Goal: Task Accomplishment & Management: Complete application form

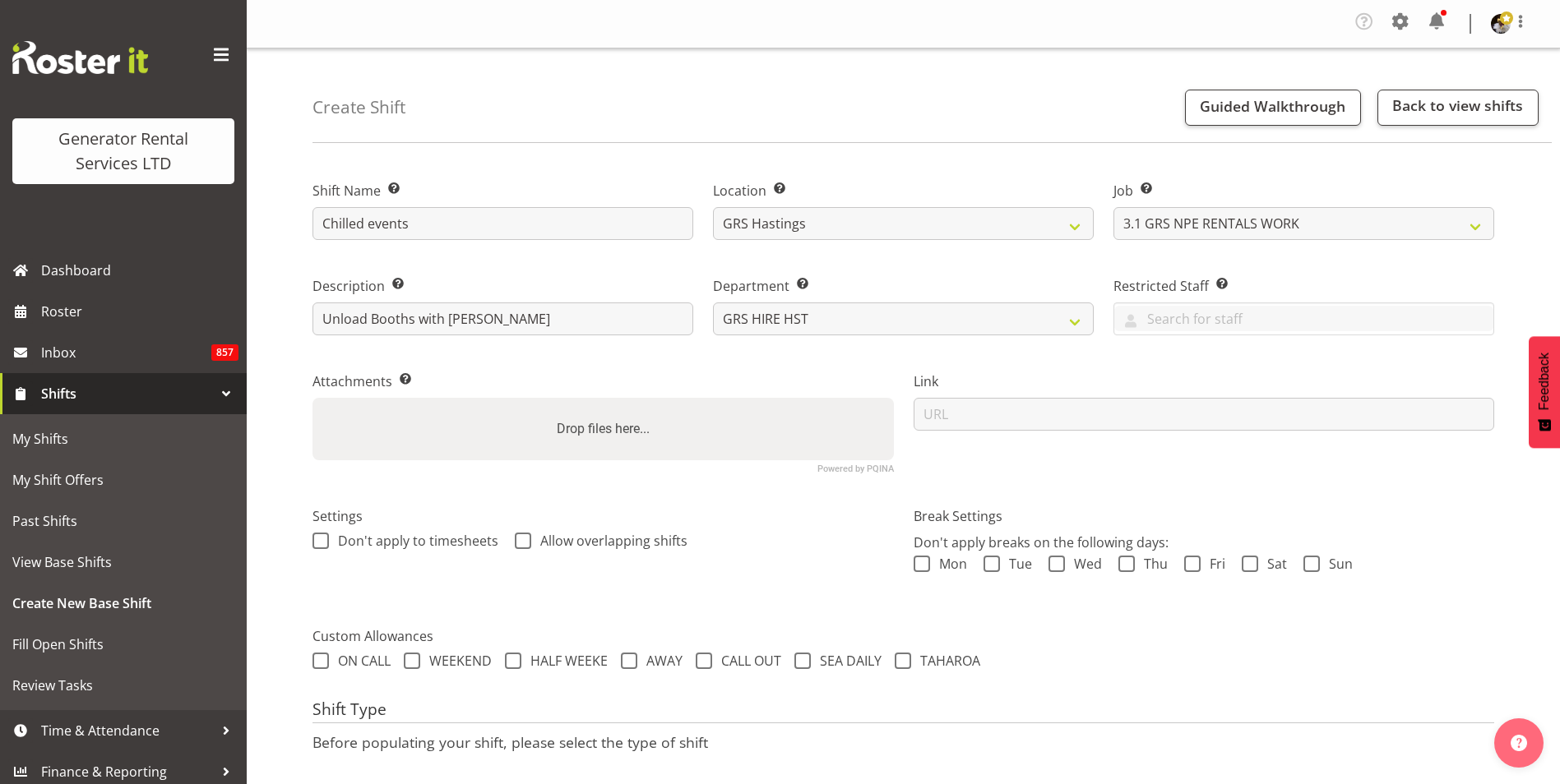
select select "880"
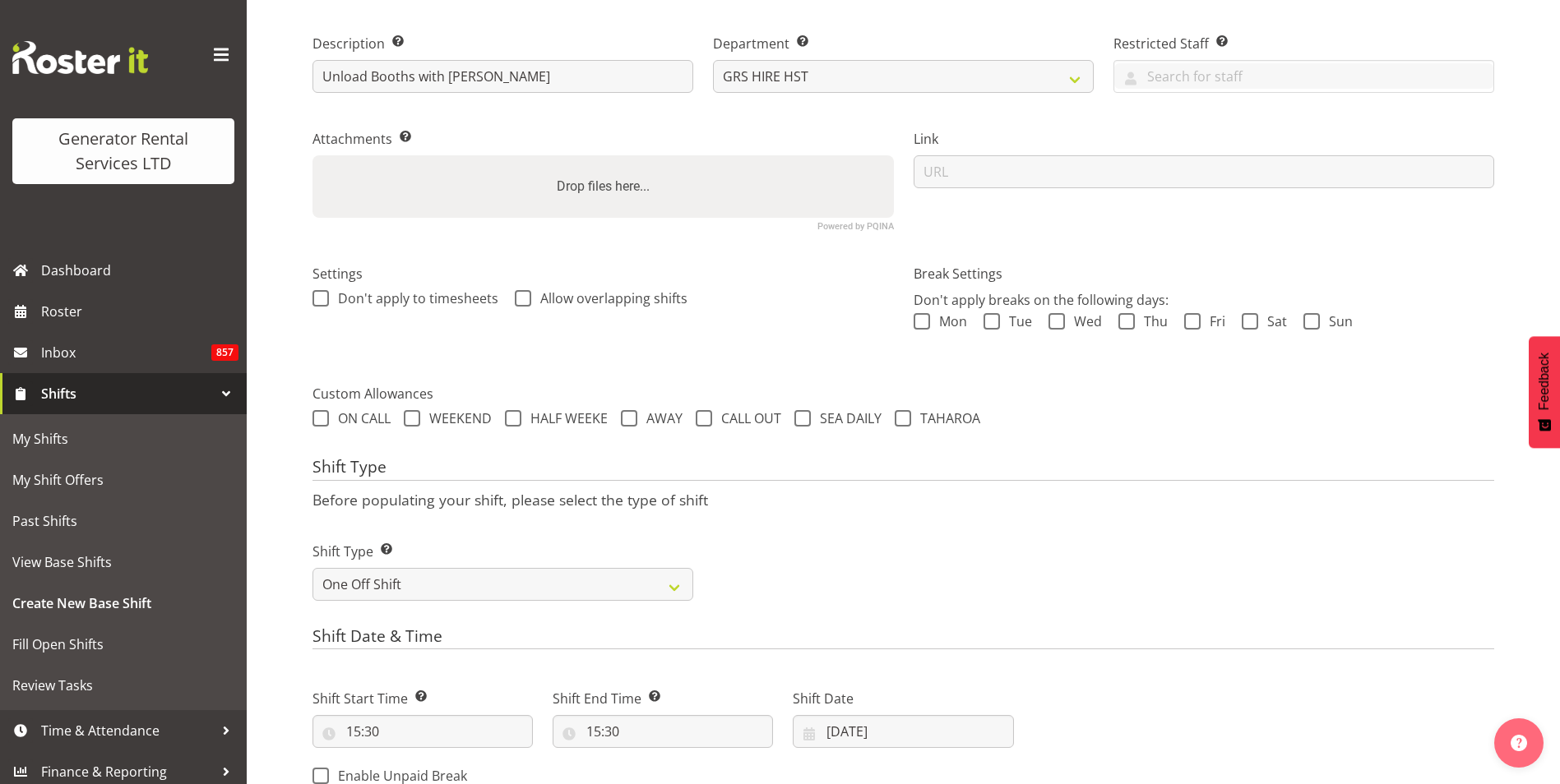
scroll to position [411, 0]
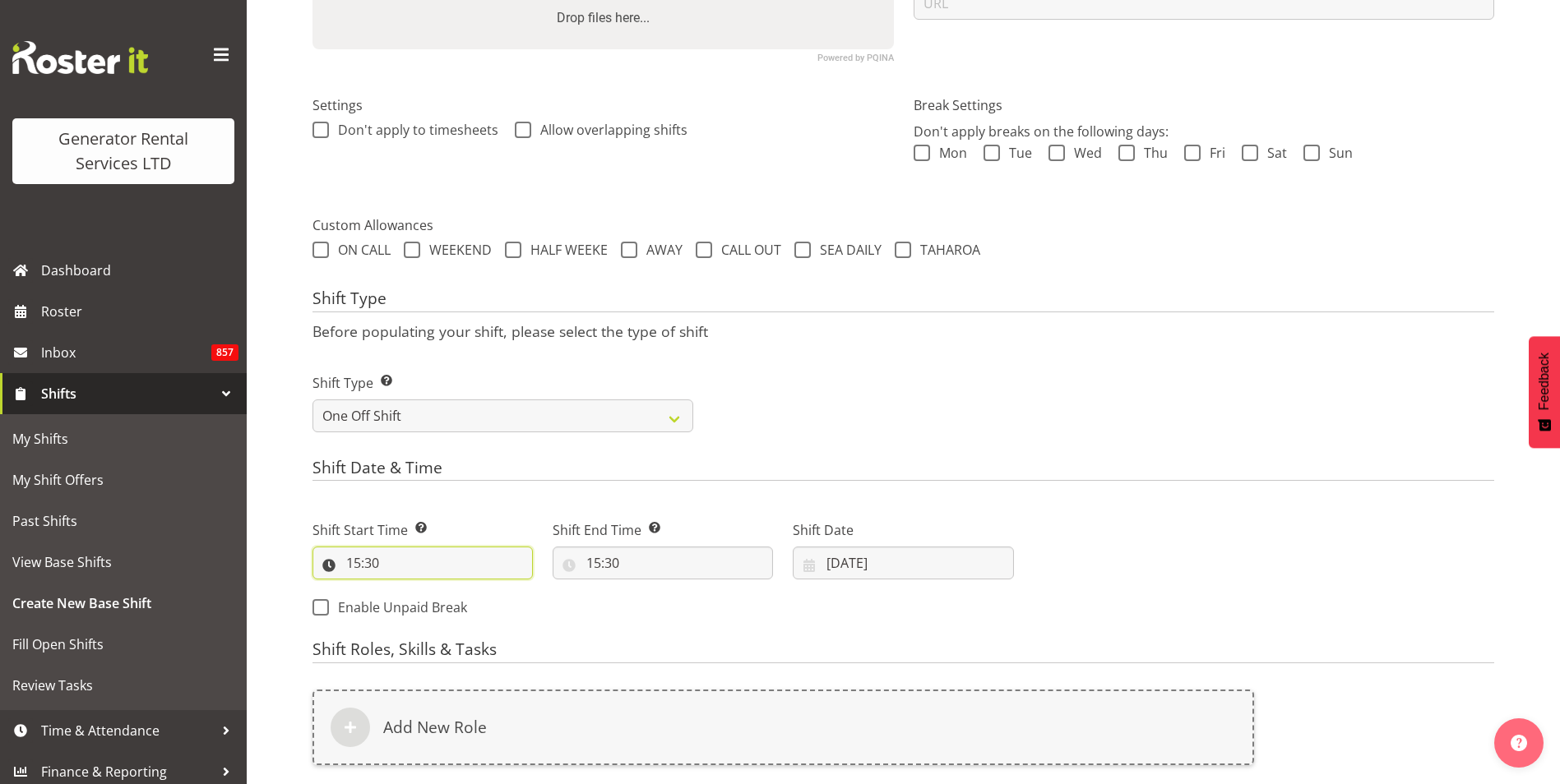
click at [441, 553] on input "15:30" at bounding box center [422, 563] width 220 height 33
click at [416, 609] on select "00 01 02 03 04 05 06 07 08 09 10 11 12 13 14 15 16 17 18 19 20 21 22 23" at bounding box center [424, 606] width 37 height 33
select select "8"
click at [406, 590] on select "00 01 02 03 04 05 06 07 08 09 10 11 12 13 14 15 16 17 18 19 20 21 22 23" at bounding box center [424, 606] width 37 height 33
type input "08:30"
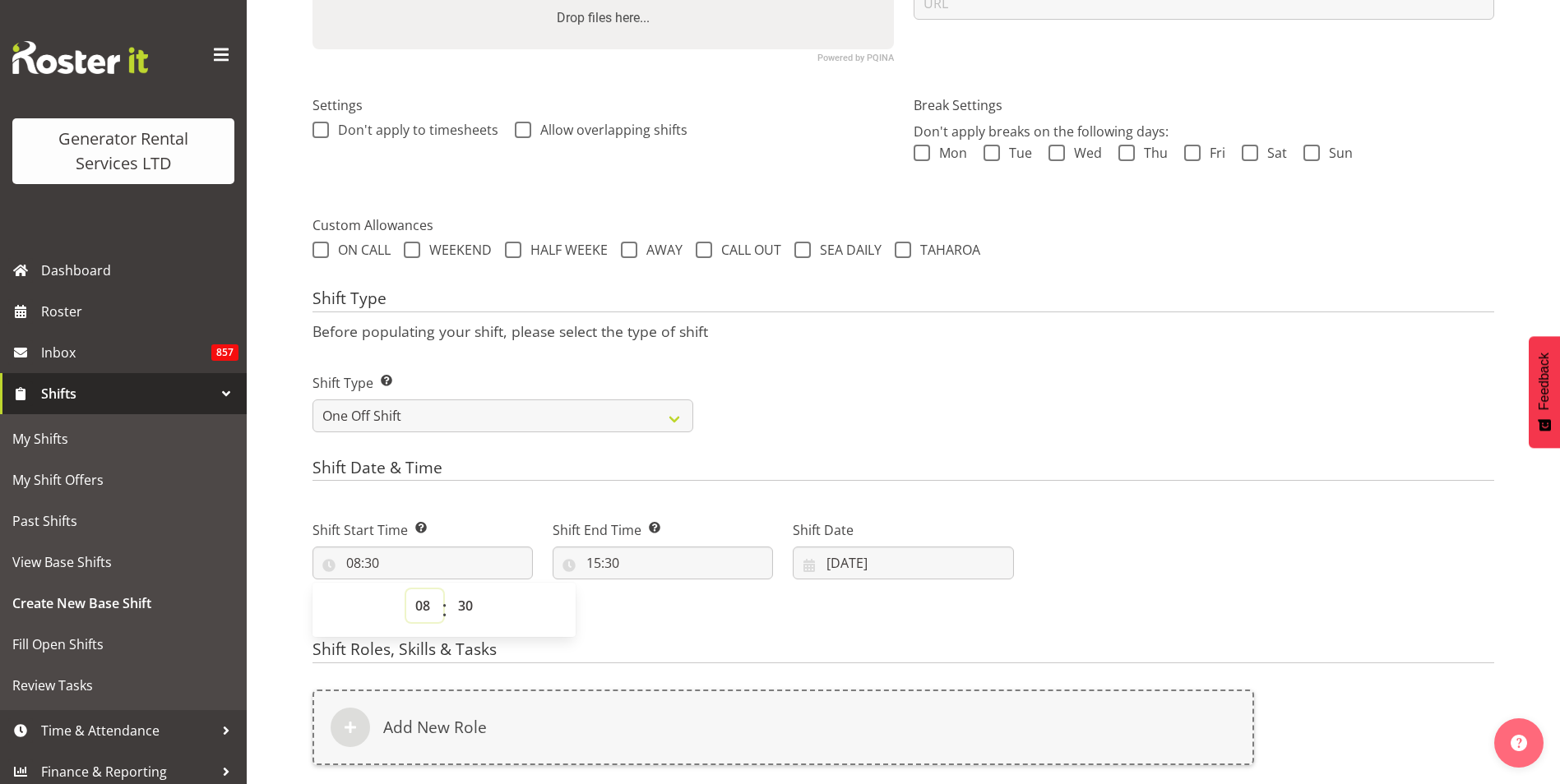
click at [427, 601] on select "00 01 02 03 04 05 06 07 08 09 10 11 12 13 14 15 16 17 18 19 20 21 22 23" at bounding box center [424, 606] width 37 height 33
select select "7"
click at [406, 590] on select "00 01 02 03 04 05 06 07 08 09 10 11 12 13 14 15 16 17 18 19 20 21 22 23" at bounding box center [424, 606] width 37 height 33
type input "07:30"
click at [465, 601] on select "00 01 02 03 04 05 06 07 08 09 10 11 12 13 14 15 16 17 18 19 20 21 22 23 24 25 2…" at bounding box center [467, 606] width 37 height 33
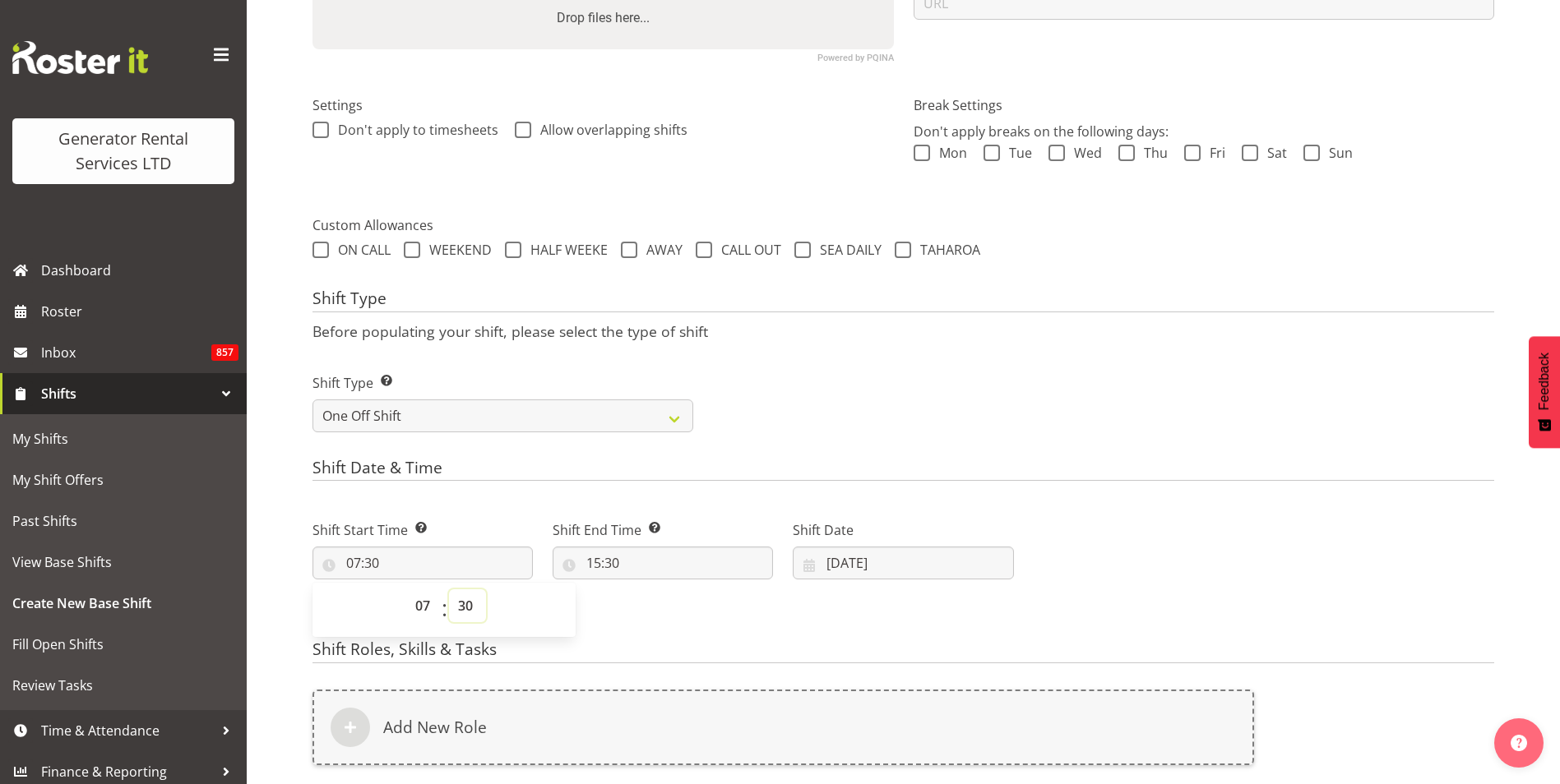
select select "45"
click at [449, 590] on select "00 01 02 03 04 05 06 07 08 09 10 11 12 13 14 15 16 17 18 19 20 21 22 23 24 25 2…" at bounding box center [467, 606] width 37 height 33
type input "07:45"
click at [599, 559] on input "15:30" at bounding box center [663, 563] width 220 height 33
click at [665, 607] on select "00 01 02 03 04 05 06 07 08 09 10 11 12 13 14 15 16 17 18 19 20 21 22 23" at bounding box center [665, 606] width 37 height 33
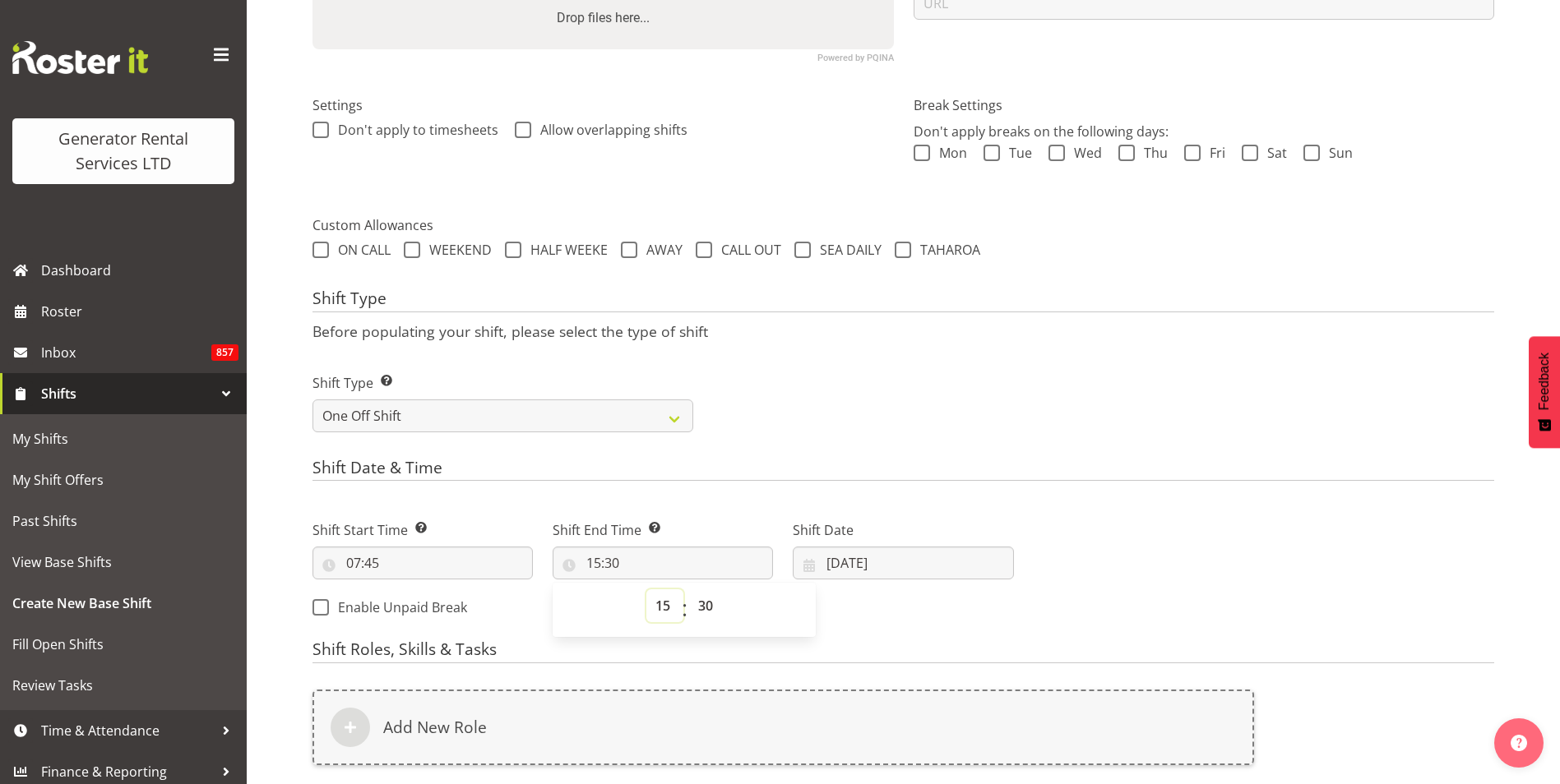
select select "10"
click at [646, 590] on select "00 01 02 03 04 05 06 07 08 09 10 11 12 13 14 15 16 17 18 19 20 21 22 23" at bounding box center [665, 606] width 37 height 33
type input "10:30"
click at [1052, 451] on form "Shift Name Enter a name for the shift (e.g. Day Shift). Chilled events Location…" at bounding box center [903, 367] width 1182 height 1239
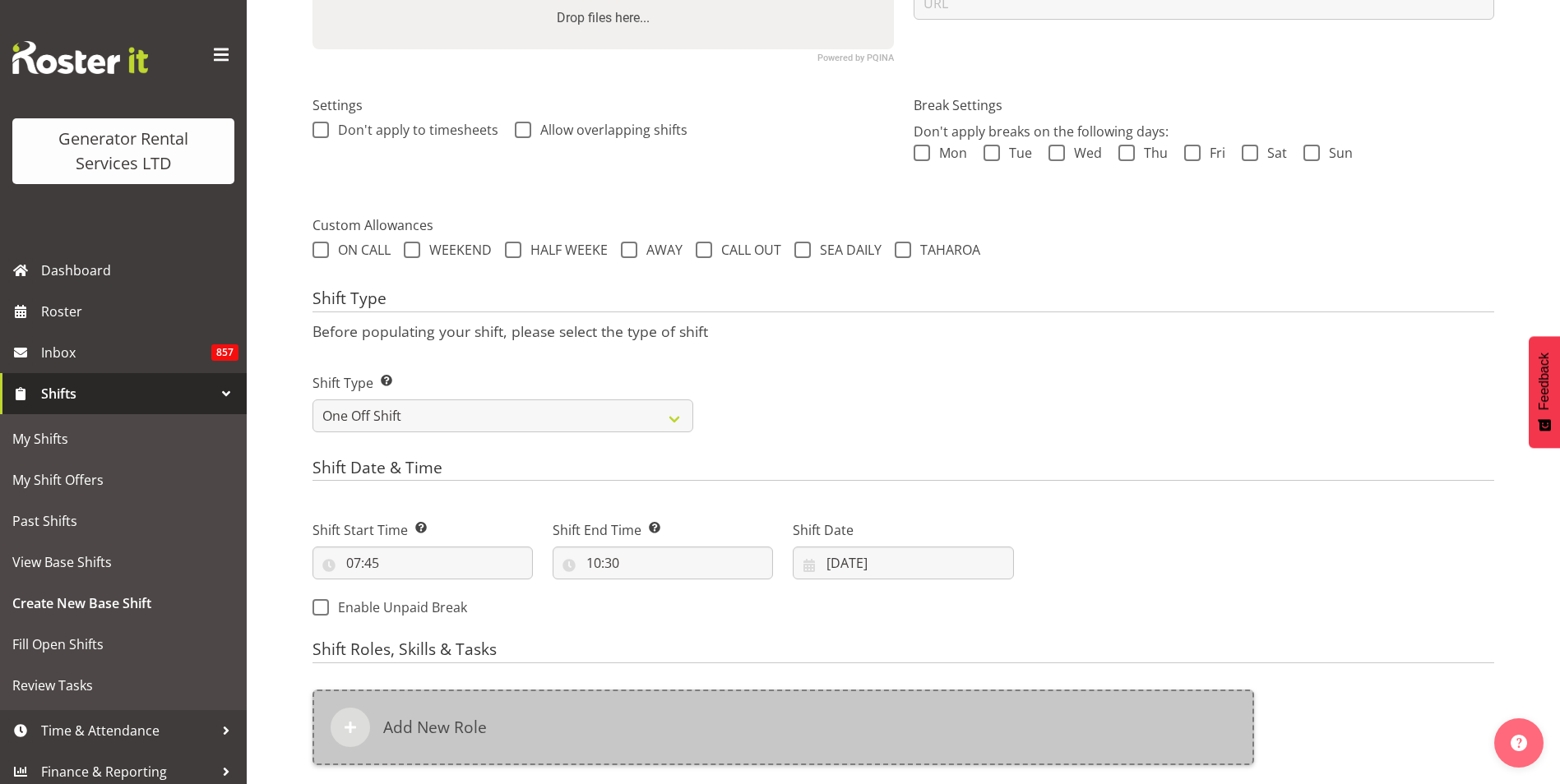
click at [413, 737] on h6 "Add New Role" at bounding box center [435, 728] width 103 height 20
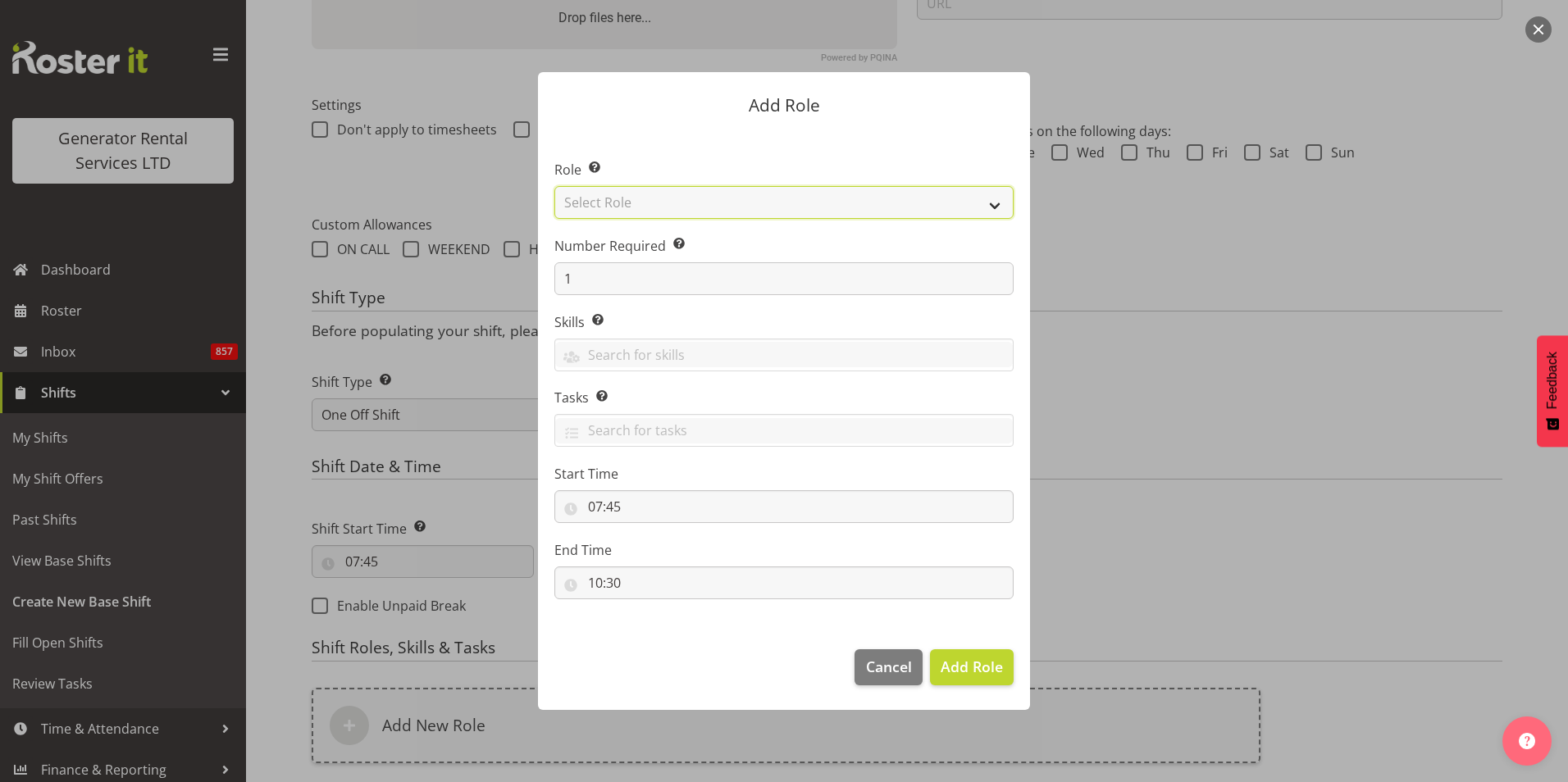
click at [728, 200] on select "Select Role Account Manager Electrician Engineering GM HSEQ manager MECH Mechan…" at bounding box center [784, 202] width 459 height 32
select select "23"
click at [555, 186] on select "Select Role Account Manager Electrician Engineering GM HSEQ manager MECH Mechan…" at bounding box center [784, 202] width 459 height 32
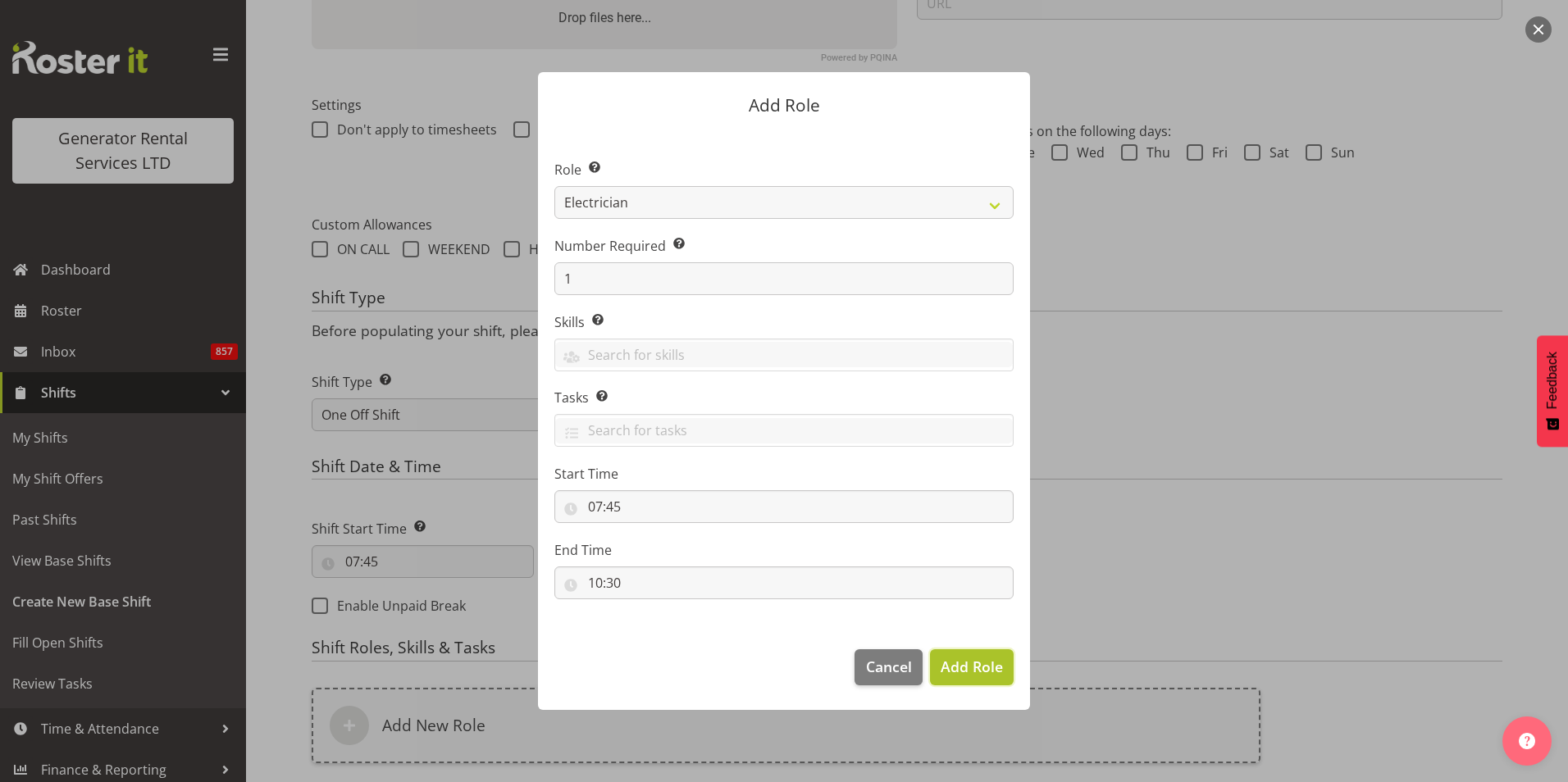
click at [957, 666] on span "Add Role" at bounding box center [971, 666] width 62 height 20
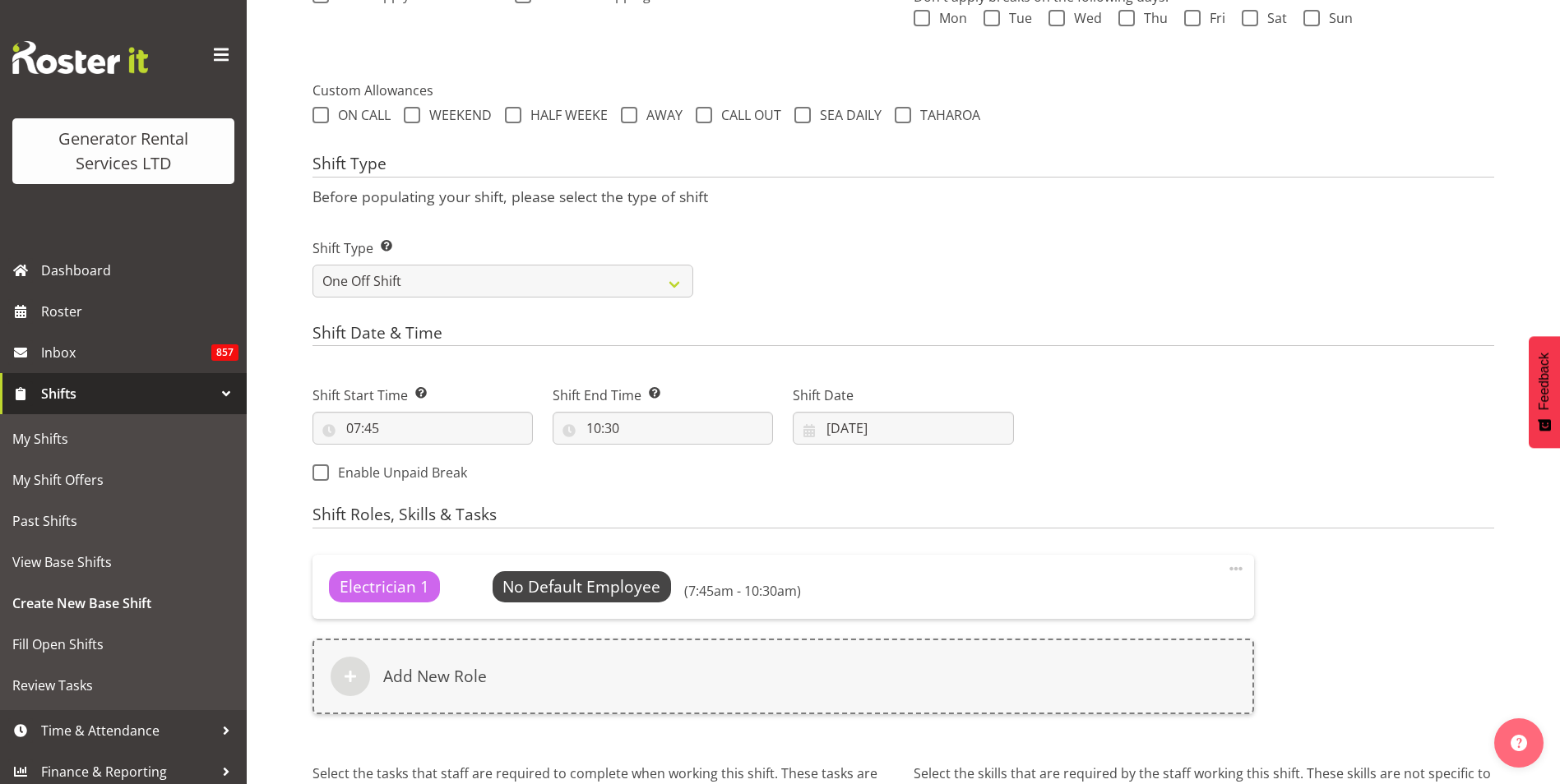
scroll to position [658, 0]
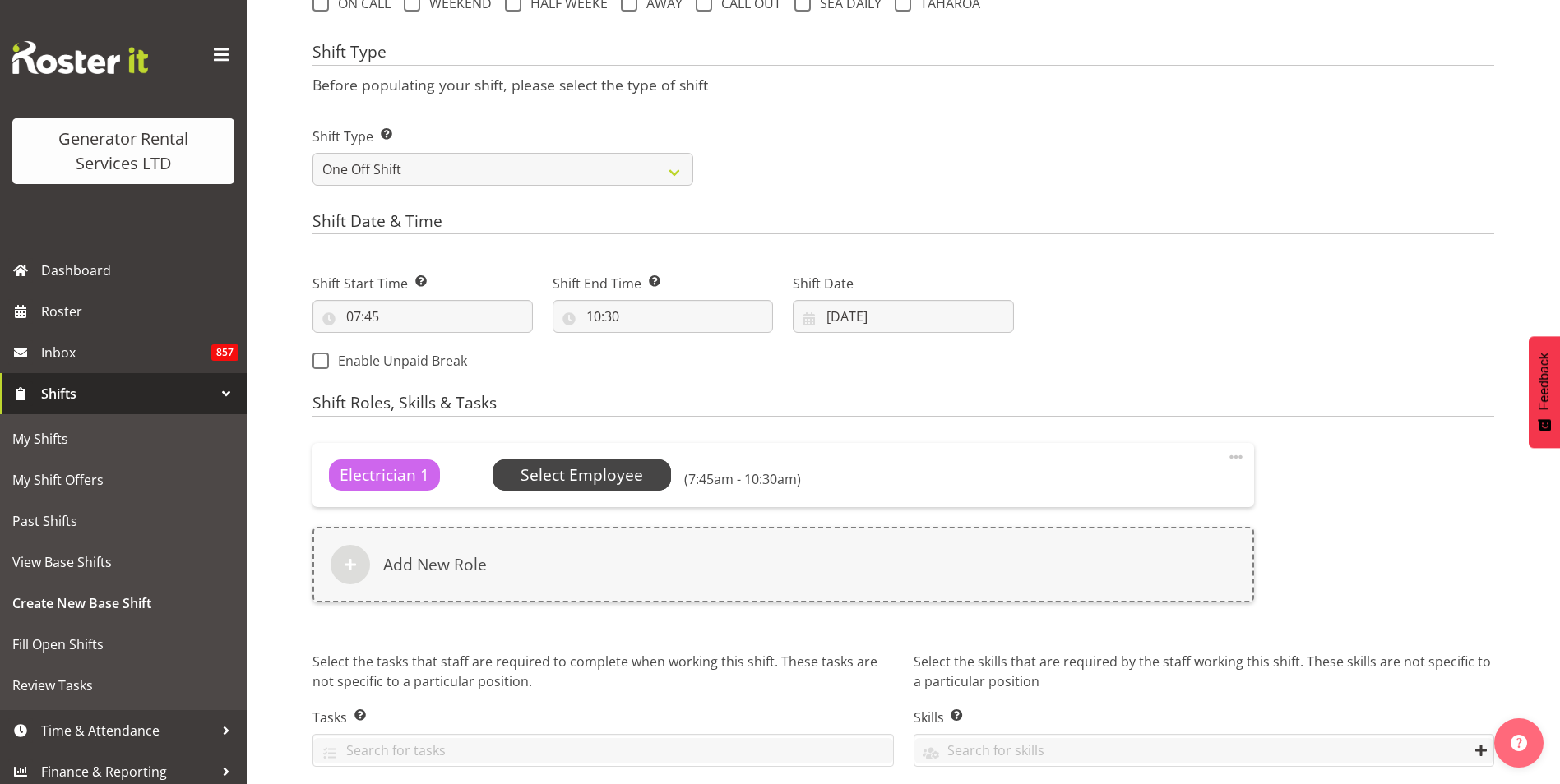
click at [589, 480] on span "Select Employee" at bounding box center [582, 475] width 123 height 24
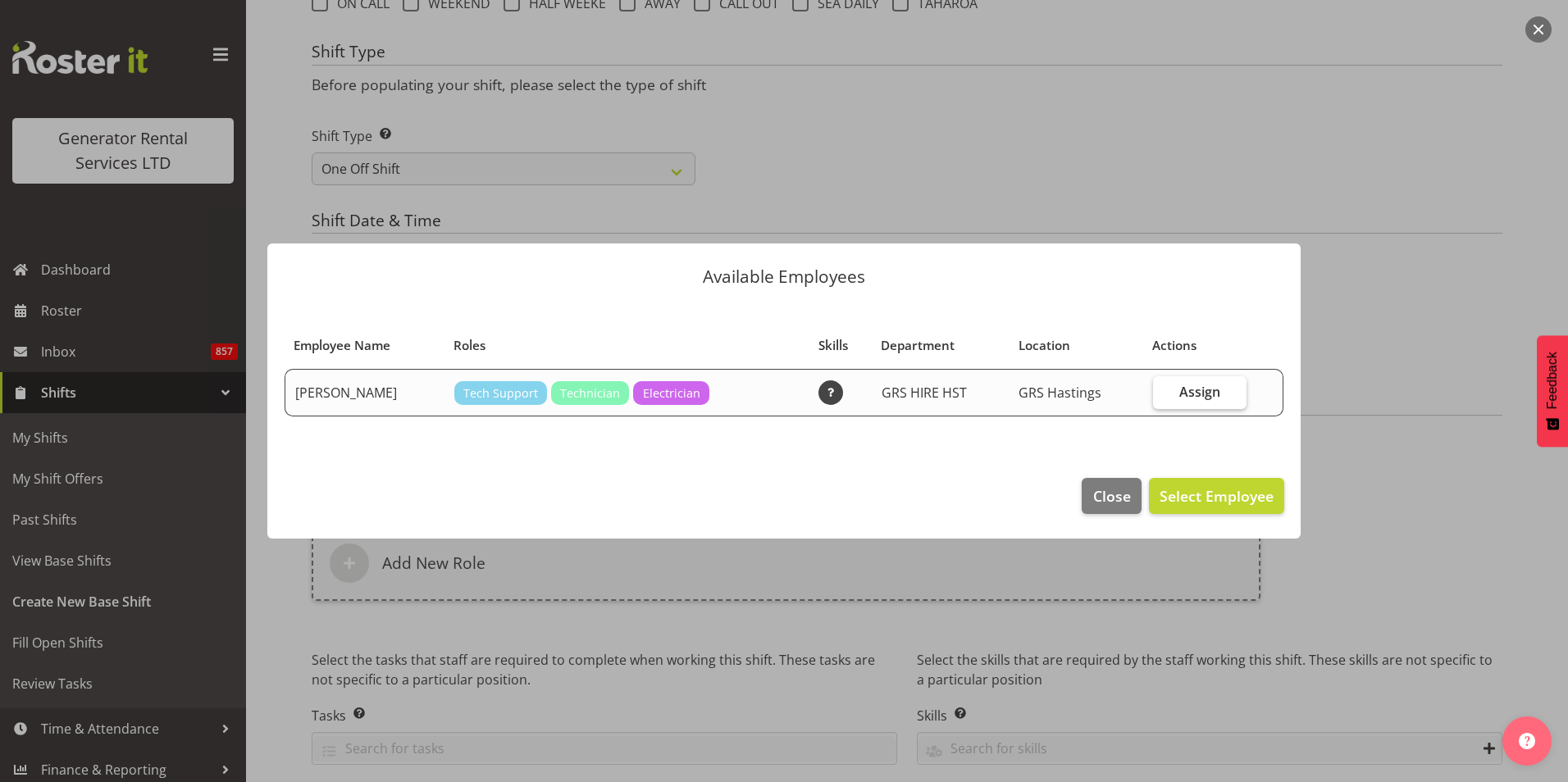
click at [1198, 388] on span "Assign" at bounding box center [1199, 391] width 41 height 16
click at [1164, 388] on input "Assign" at bounding box center [1157, 391] width 11 height 11
checkbox input "true"
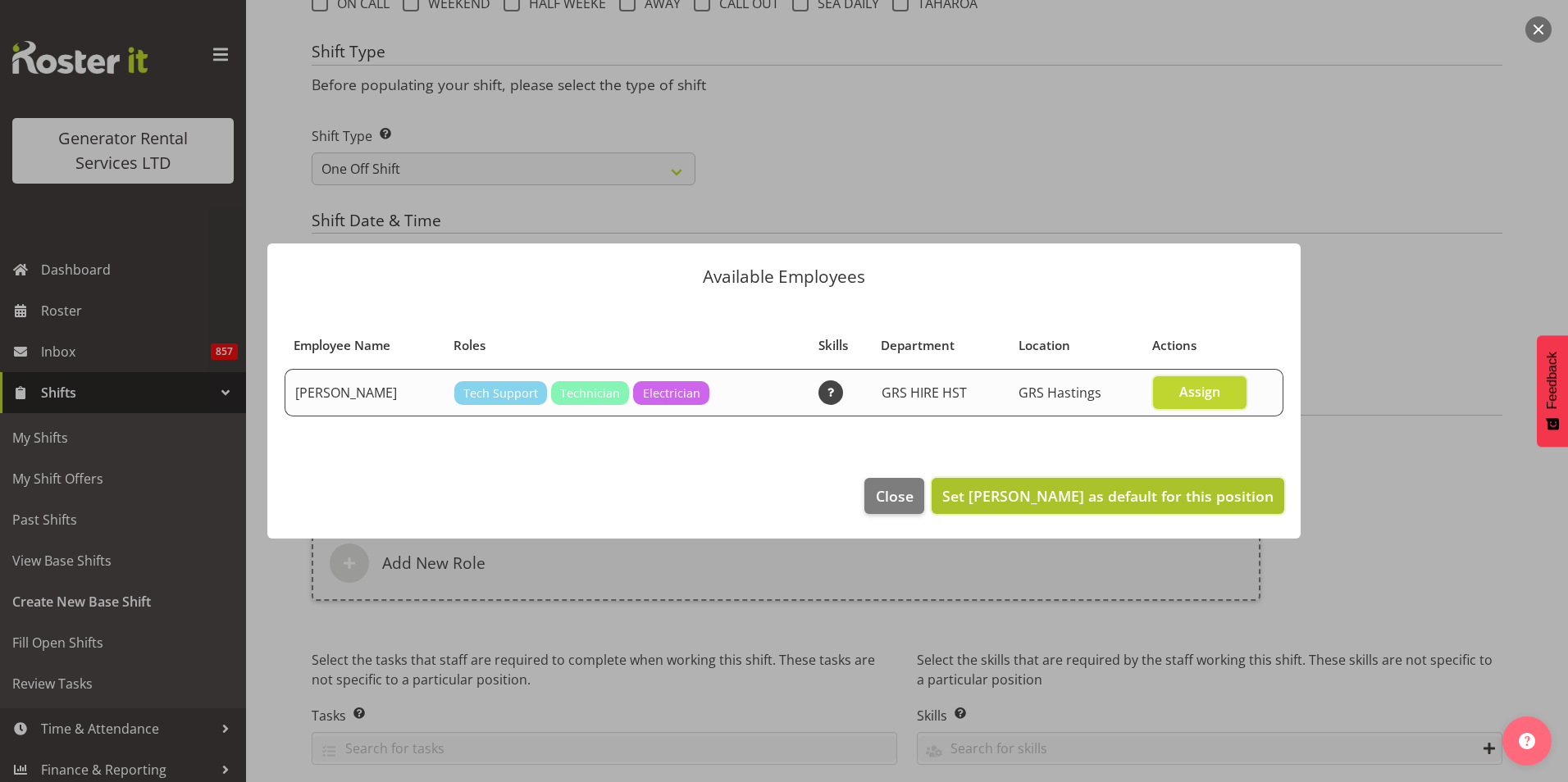
click at [1201, 490] on span "Set Cody Gillies as default for this position" at bounding box center [1108, 496] width 331 height 20
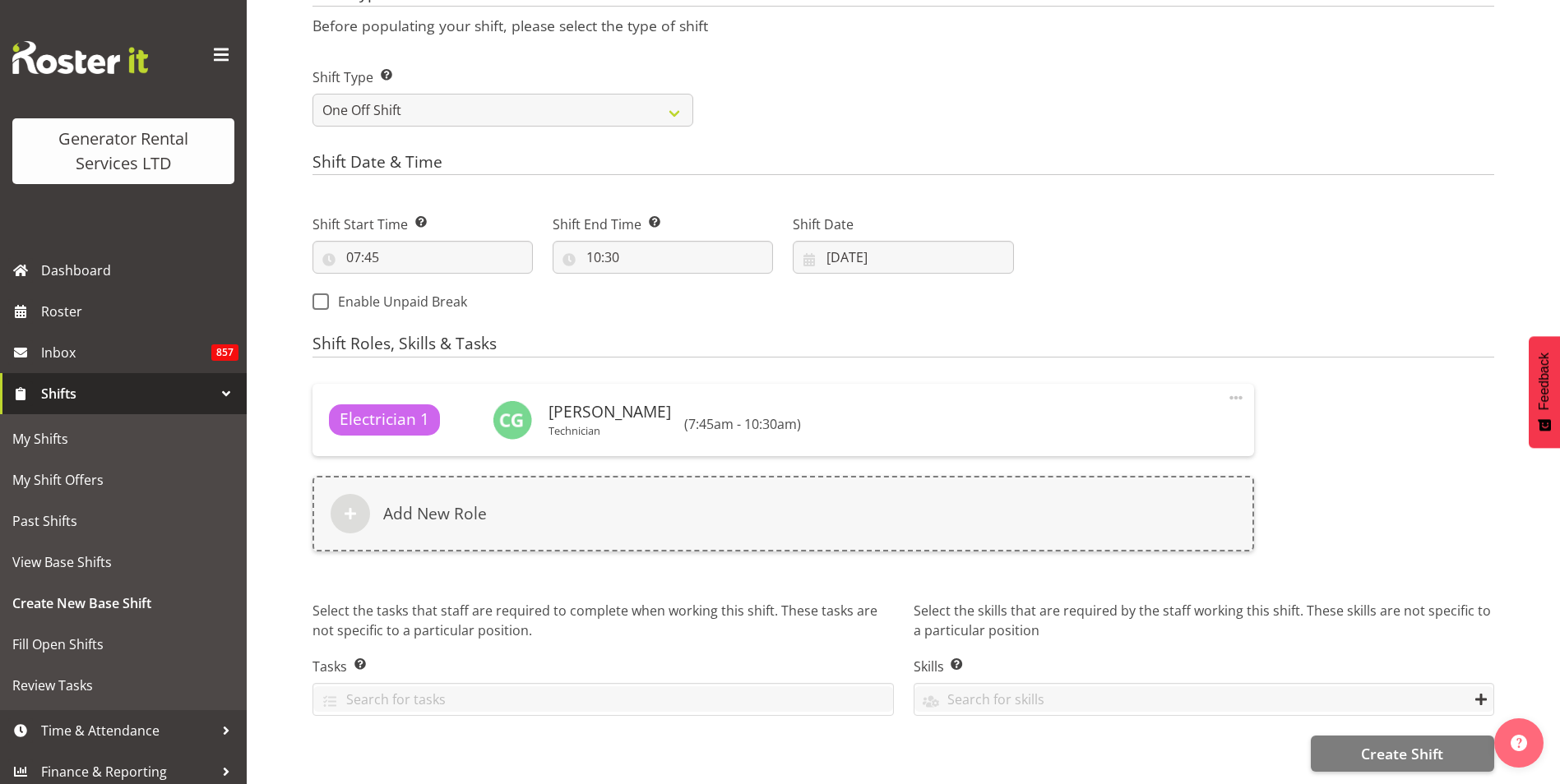
scroll to position [729, 0]
click at [1462, 742] on button "Create Shift" at bounding box center [1403, 754] width 184 height 36
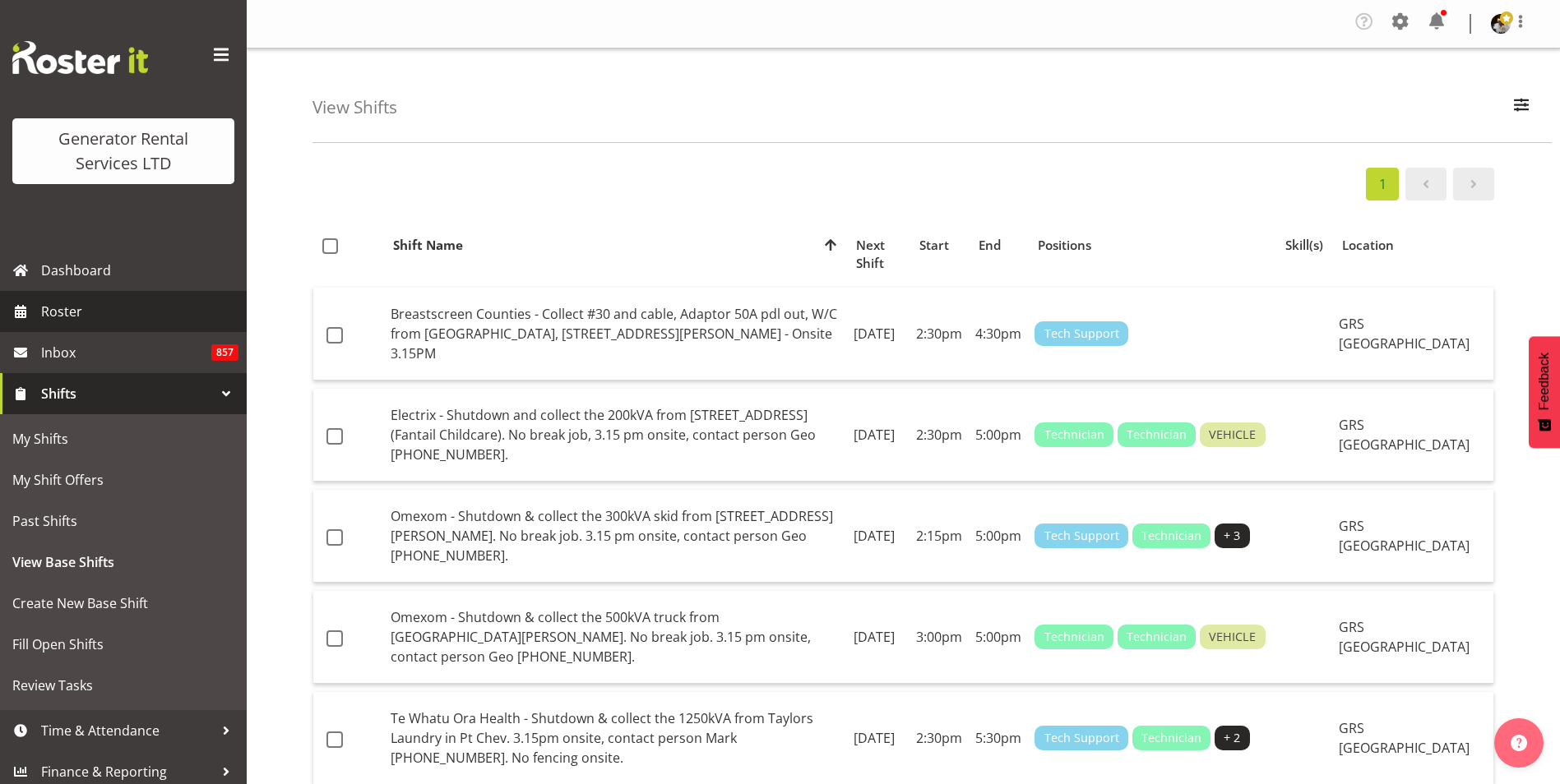
drag, startPoint x: 68, startPoint y: 311, endPoint x: 54, endPoint y: 306, distance: 14.9
click at [68, 311] on span "Roster" at bounding box center [140, 312] width 197 height 25
